Goal: Use online tool/utility

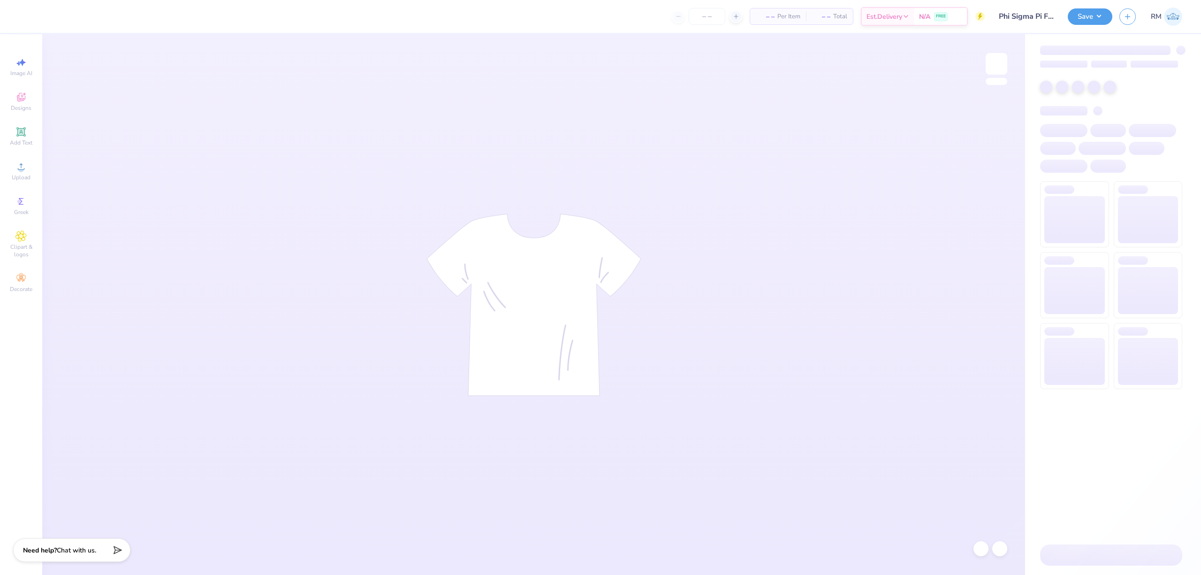
type input "50"
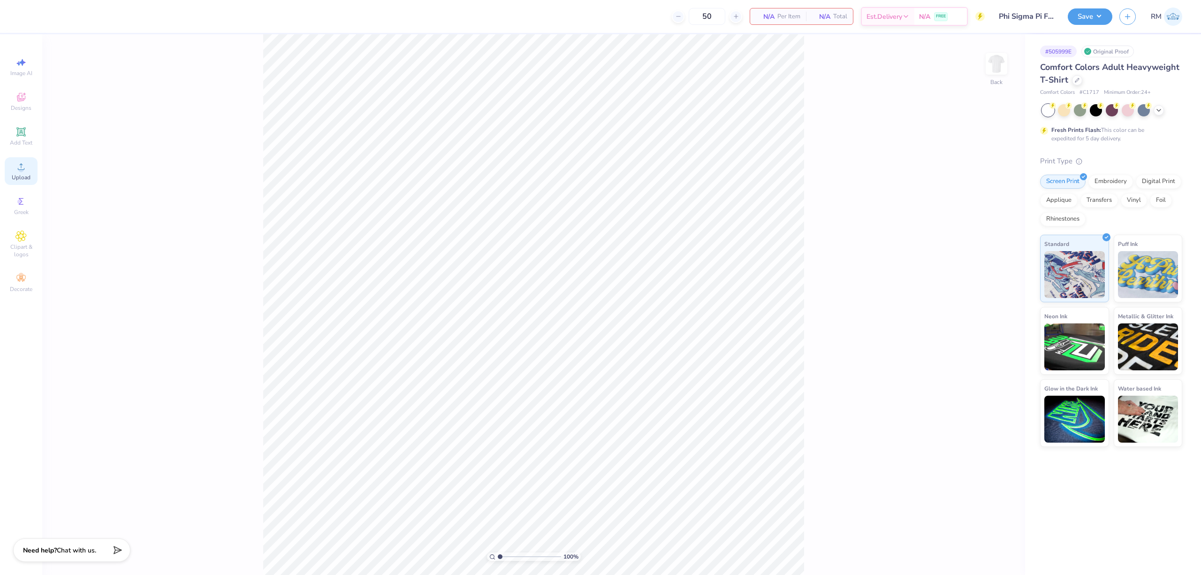
click at [26, 173] on div "Upload" at bounding box center [21, 171] width 33 height 28
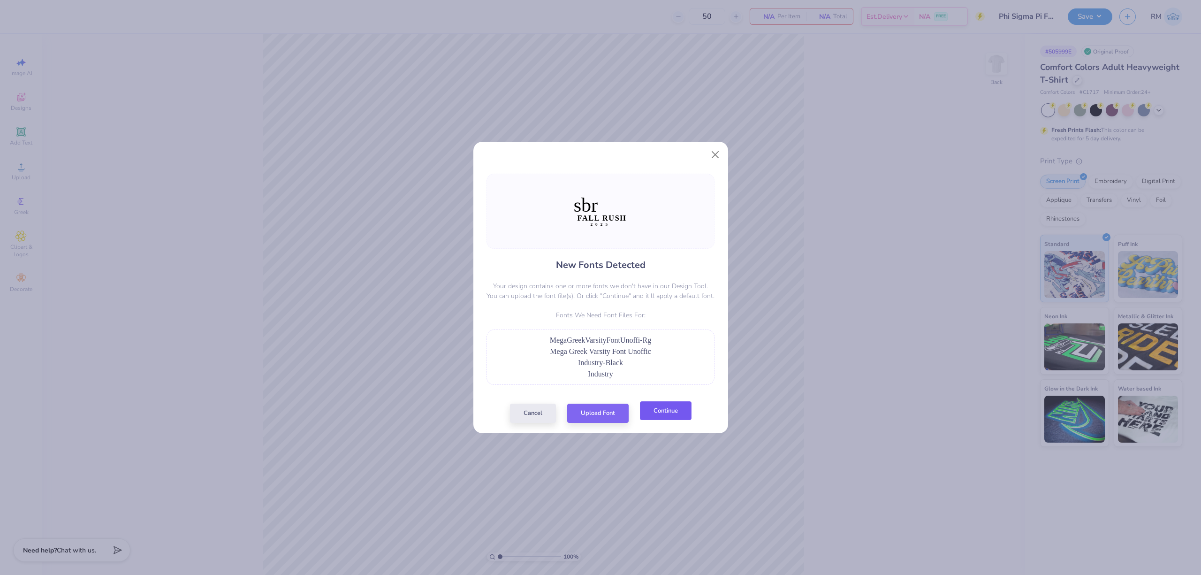
click at [663, 415] on button "Continue" at bounding box center [666, 410] width 52 height 19
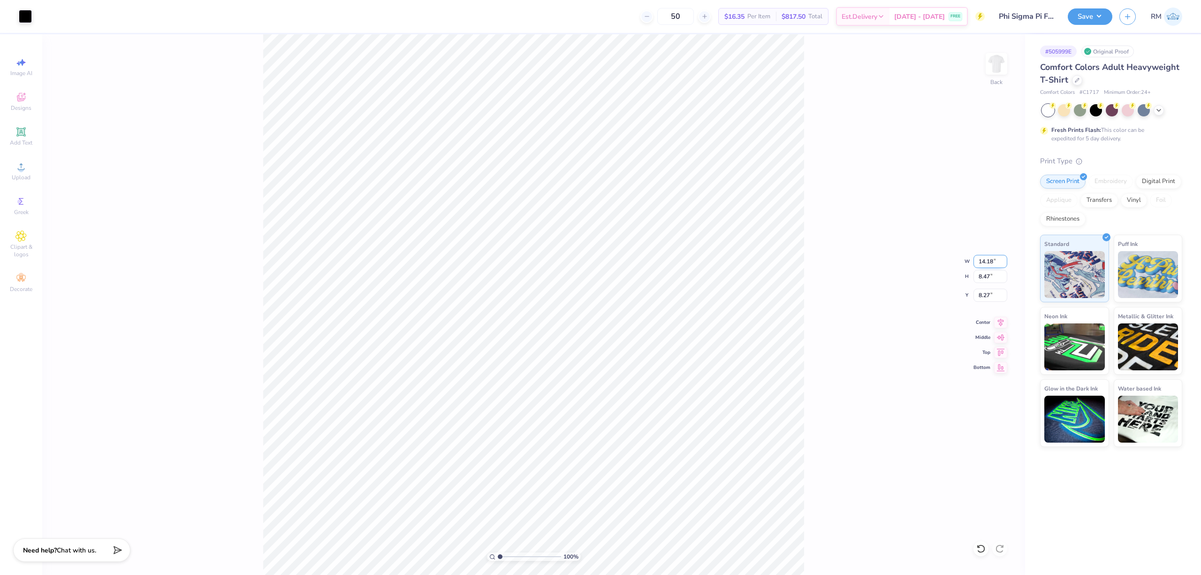
click at [976, 263] on input "14.18" at bounding box center [990, 261] width 34 height 13
type input "3.50"
type input "2.09"
click at [987, 300] on input "11.46" at bounding box center [990, 295] width 34 height 13
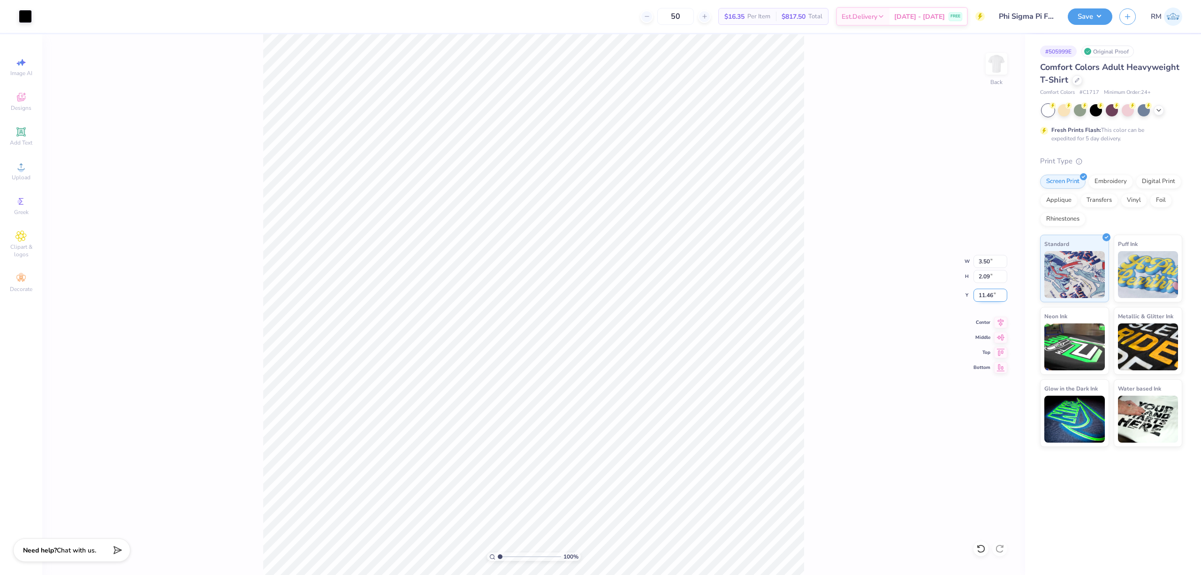
click at [987, 300] on input "11.46" at bounding box center [990, 295] width 34 height 13
type input "3.00"
click at [999, 74] on img at bounding box center [997, 64] width 38 height 38
click at [23, 175] on span "Upload" at bounding box center [21, 178] width 19 height 8
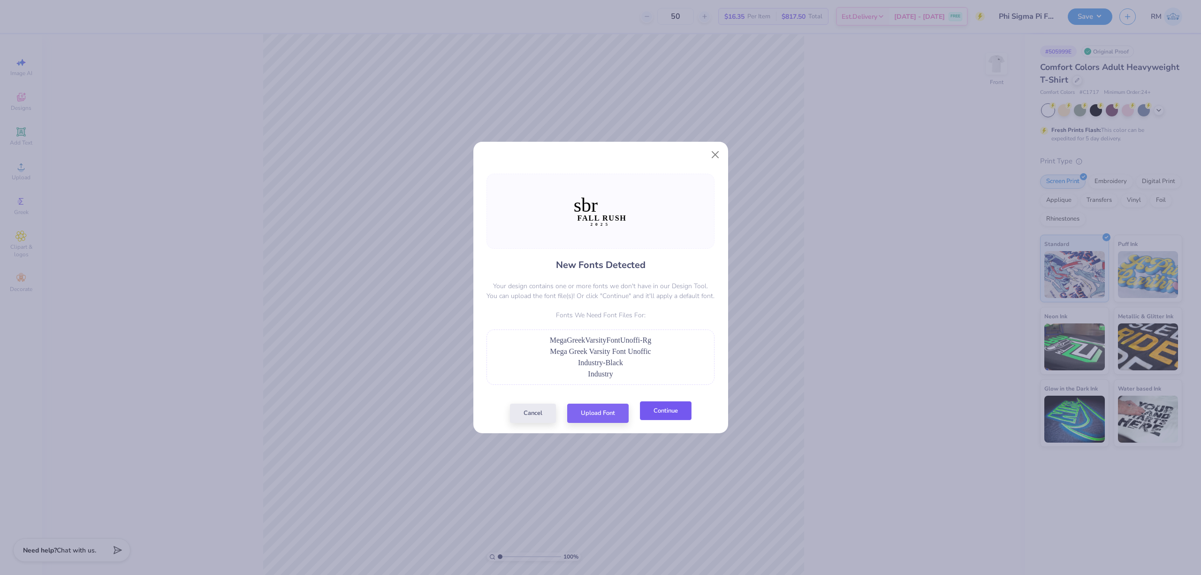
click at [667, 415] on button "Continue" at bounding box center [666, 410] width 52 height 19
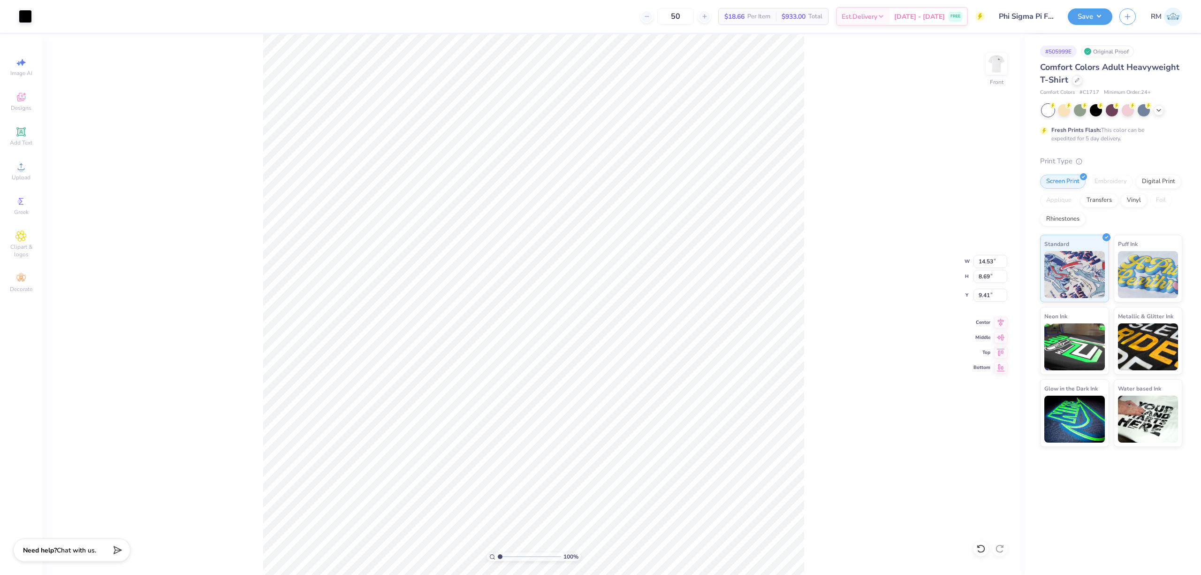
type input "5.06"
